Goal: Information Seeking & Learning: Learn about a topic

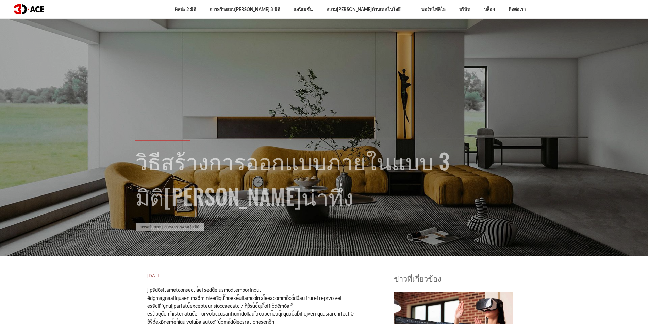
scroll to position [34, 0]
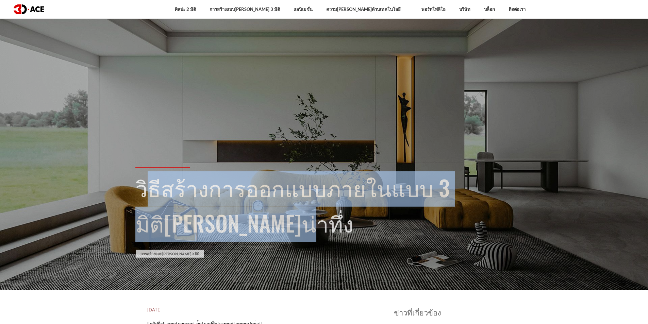
drag, startPoint x: 140, startPoint y: 196, endPoint x: 494, endPoint y: 225, distance: 354.9
click at [494, 225] on h1 "วิธีสร้างการออกแบบภายในแบบ 3 มิติ[PERSON_NAME]น่าทึ่ง" at bounding box center [324, 206] width 378 height 71
copy font "วิธีสร้างการออกแบบภายในแบบ 3 มิติ[PERSON_NAME]น่าทึ่ง"
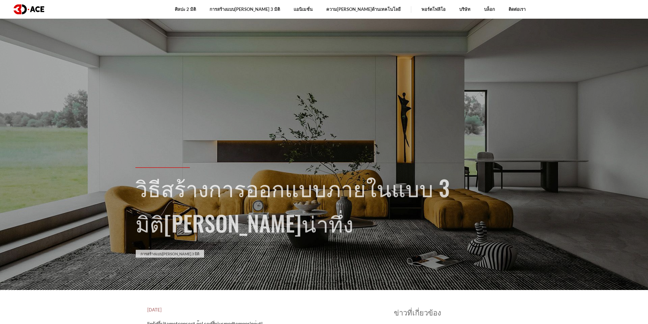
click at [154, 155] on section "วิธีสร้างการออกแบบภายในแบบ 3 มิติ[PERSON_NAME]น่าทึ่ง การสร้างแบบ[PERSON_NAME] …" at bounding box center [324, 128] width 648 height 324
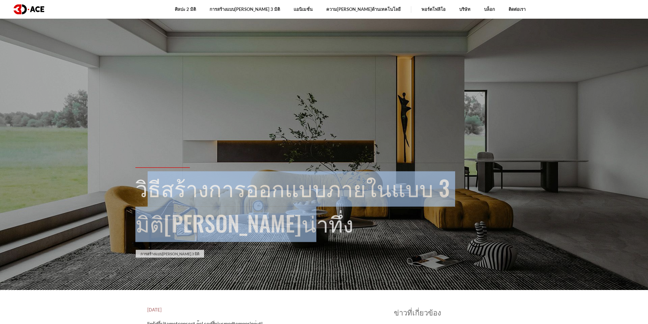
drag, startPoint x: 140, startPoint y: 202, endPoint x: 431, endPoint y: 217, distance: 291.2
click at [431, 217] on h1 "วิธีสร้างการออกแบบภายในแบบ 3 มิติ[PERSON_NAME]น่าทึ่ง" at bounding box center [324, 206] width 378 height 71
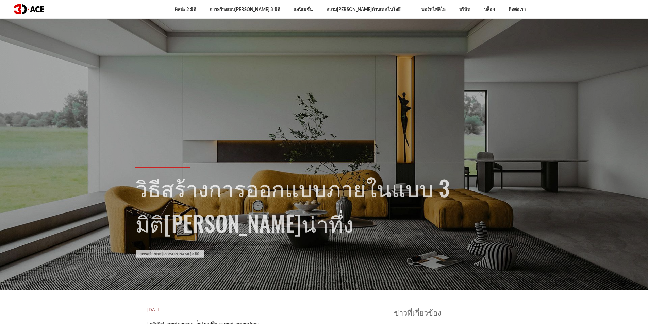
click at [424, 253] on div "การสร้างแบบ[PERSON_NAME] 3 มิติ" at bounding box center [324, 254] width 378 height 10
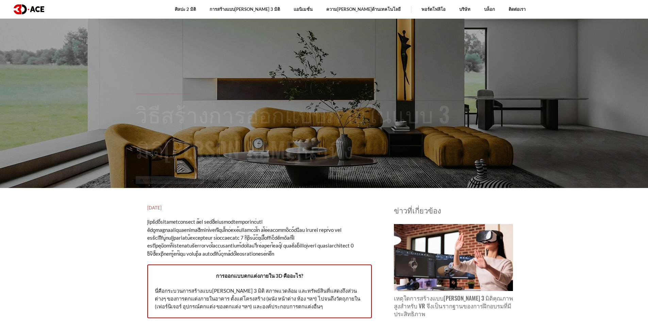
drag, startPoint x: 147, startPoint y: 206, endPoint x: 175, endPoint y: 208, distance: 28.3
click at [175, 208] on h5 "[DATE]" at bounding box center [259, 207] width 225 height 7
copy font "[DATE]"
